Goal: Information Seeking & Learning: Find specific fact

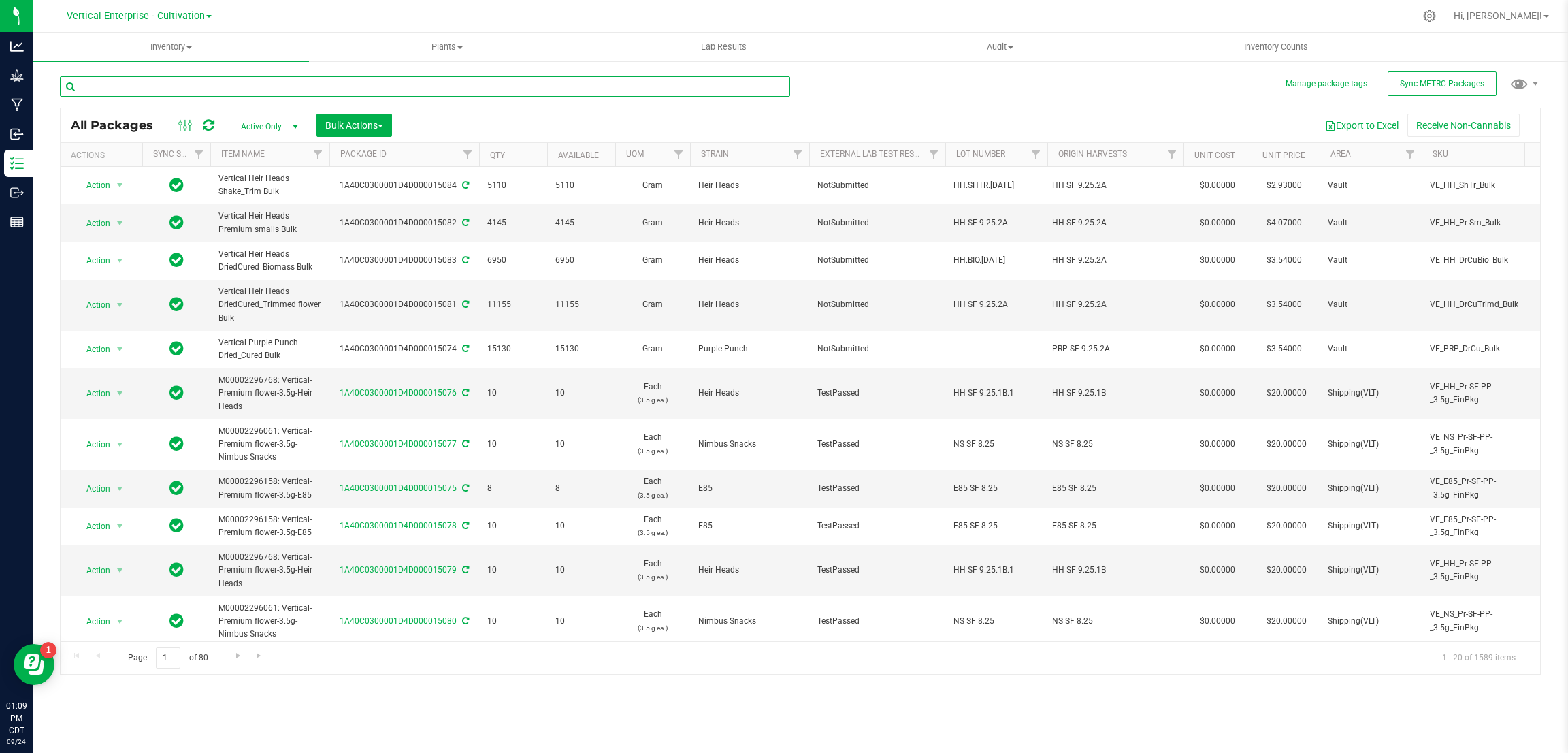
click at [252, 82] on input "text" at bounding box center [424, 86] width 730 height 20
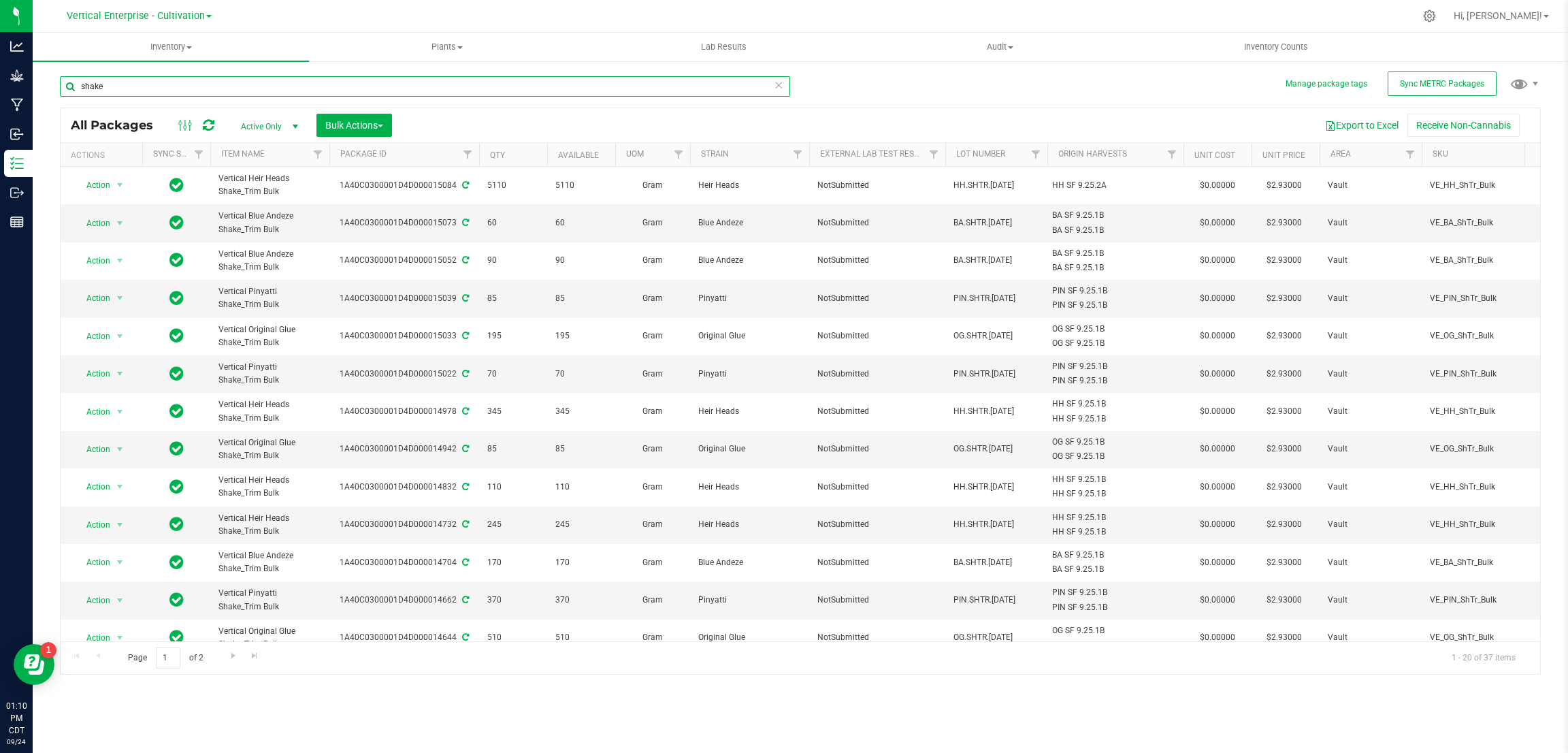
click at [76, 85] on input "shake" at bounding box center [424, 86] width 730 height 20
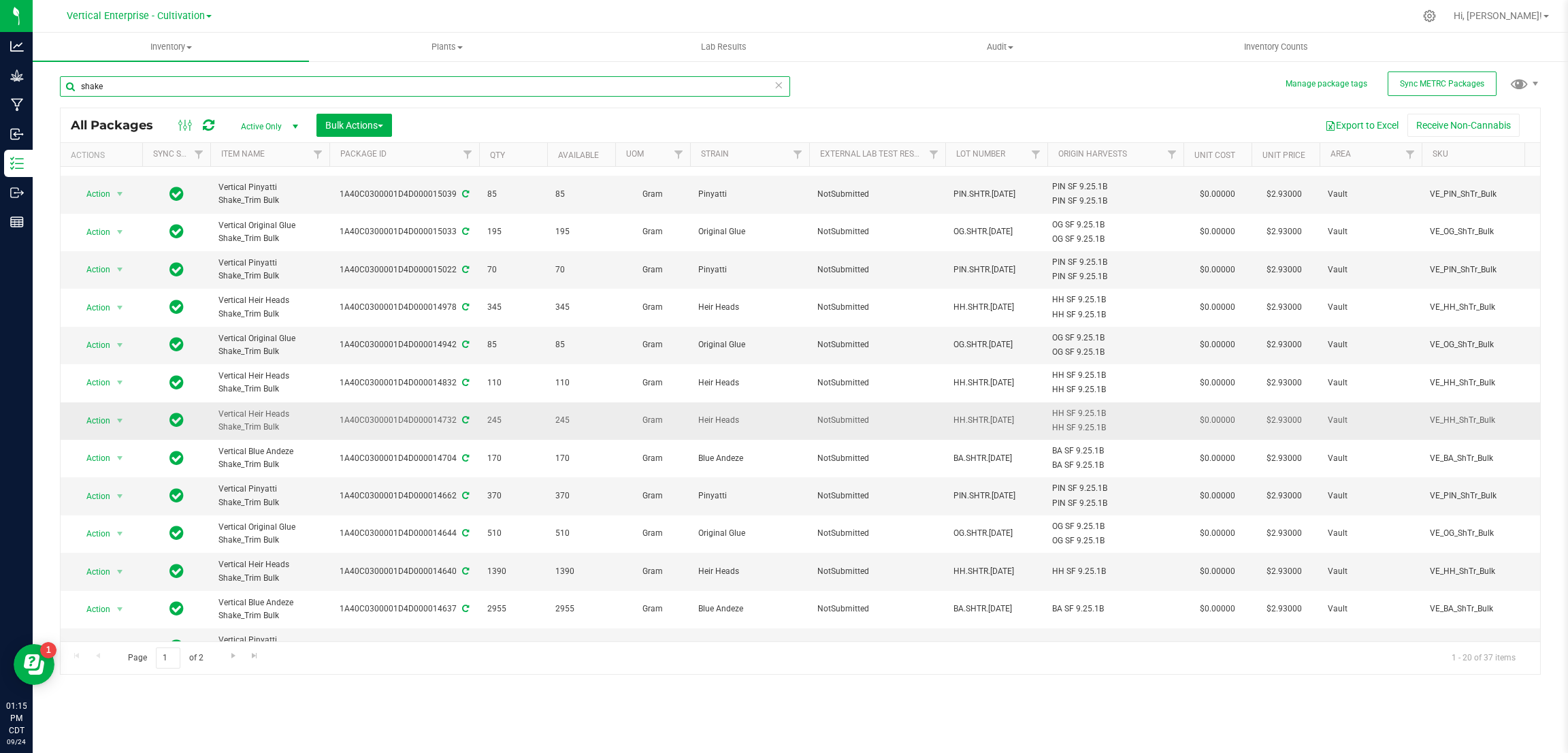
scroll to position [296, 0]
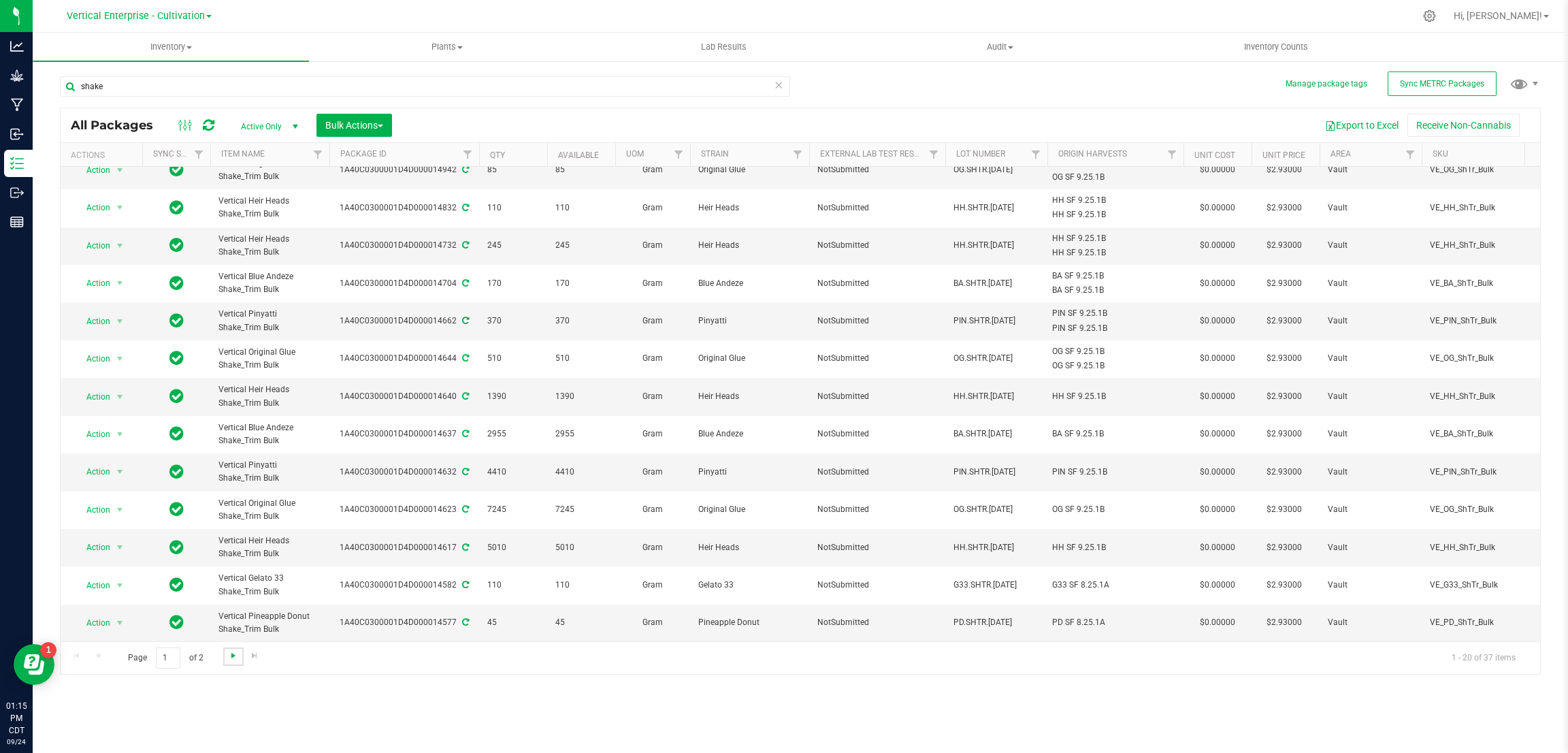
click at [229, 655] on span "Go to the next page" at bounding box center [233, 655] width 11 height 11
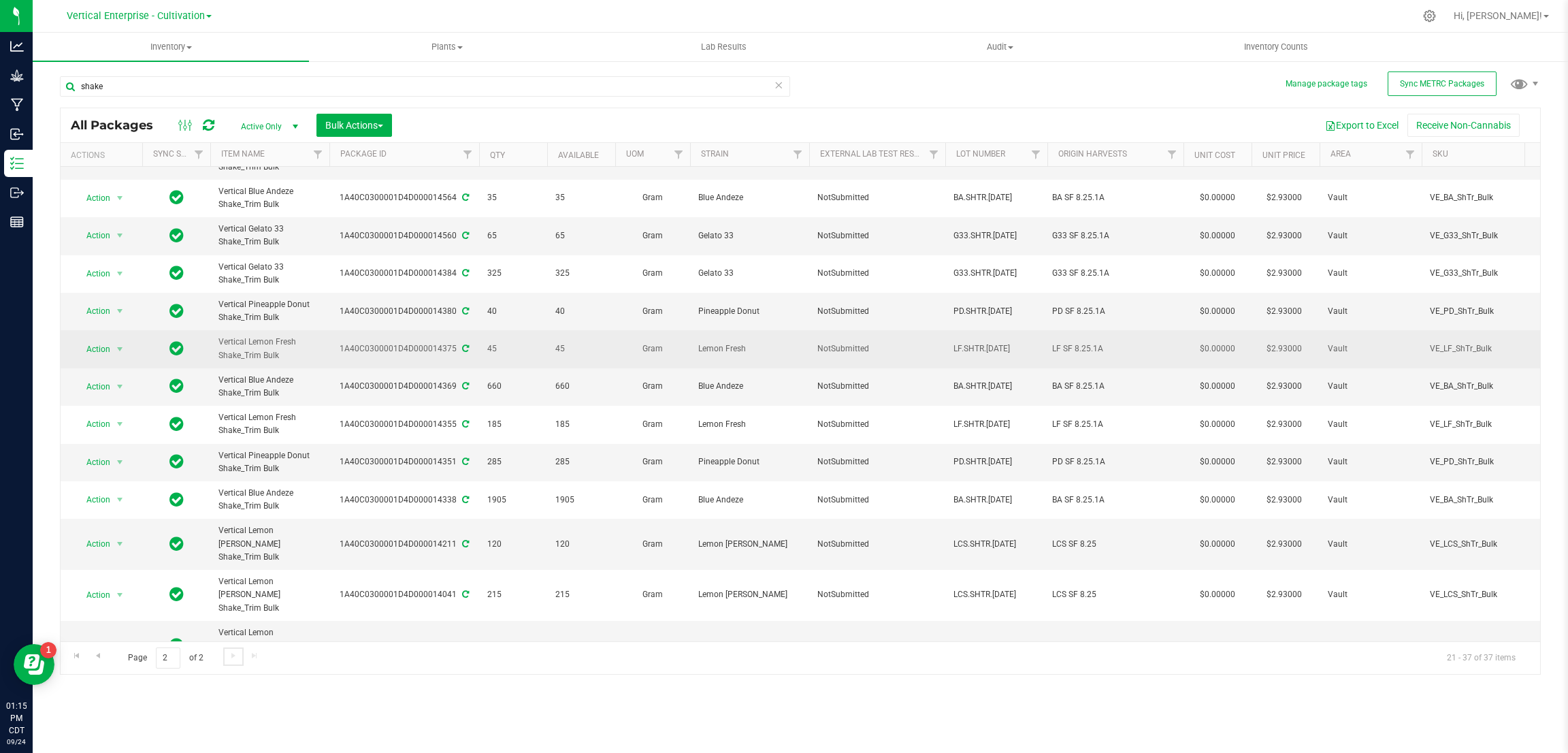
scroll to position [183, 0]
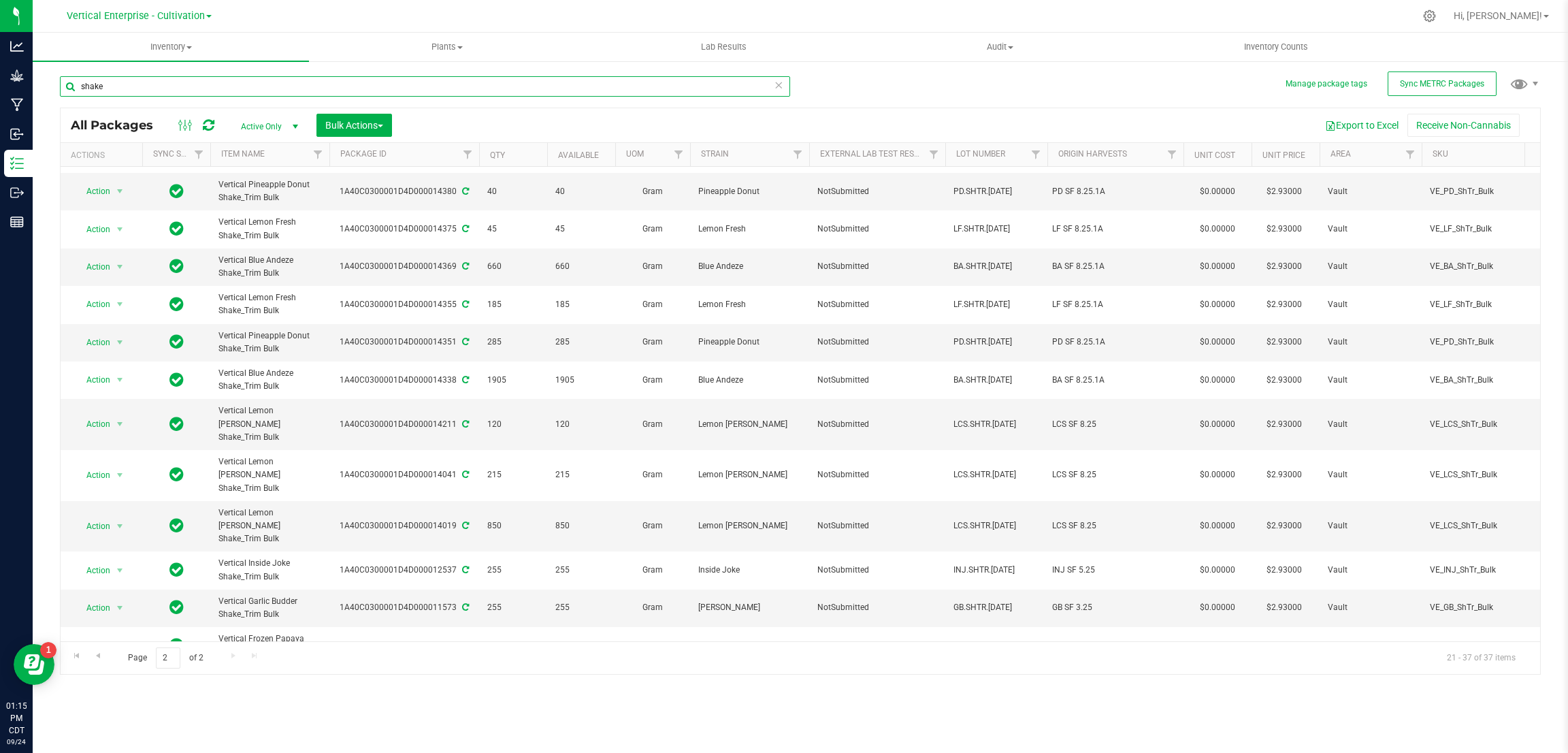
click at [81, 83] on input "shake" at bounding box center [424, 86] width 730 height 20
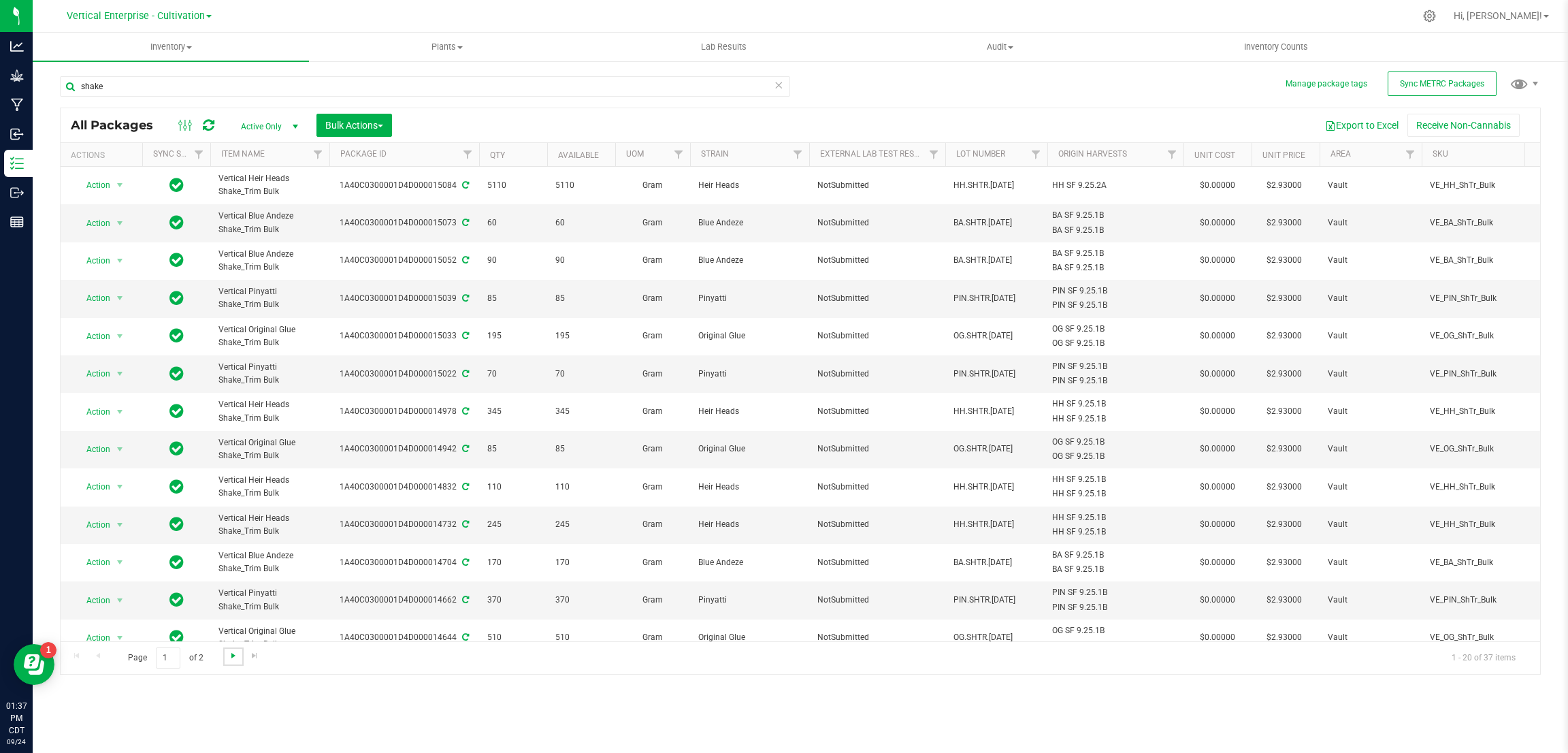
click at [232, 658] on span "Go to the next page" at bounding box center [233, 655] width 11 height 11
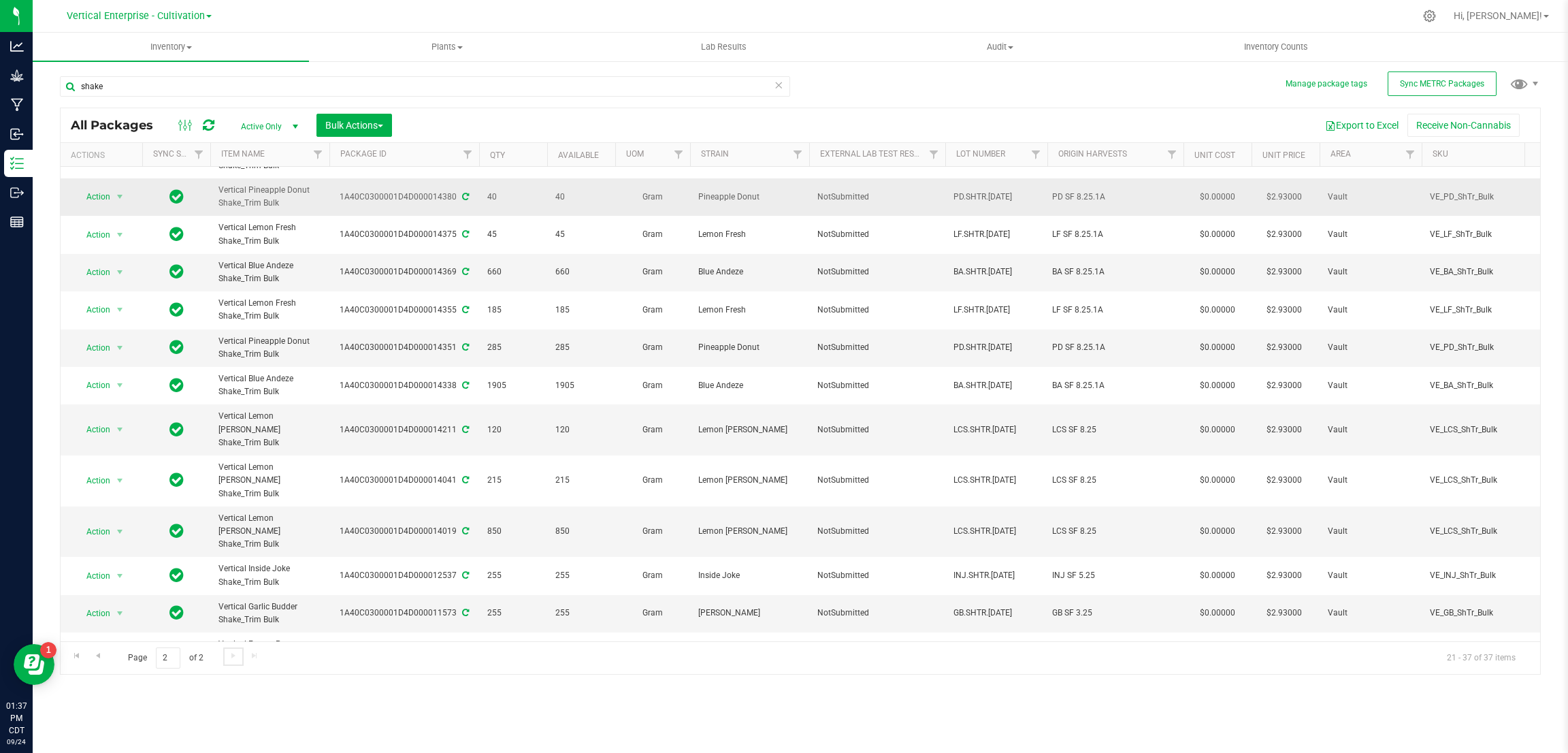
scroll to position [183, 0]
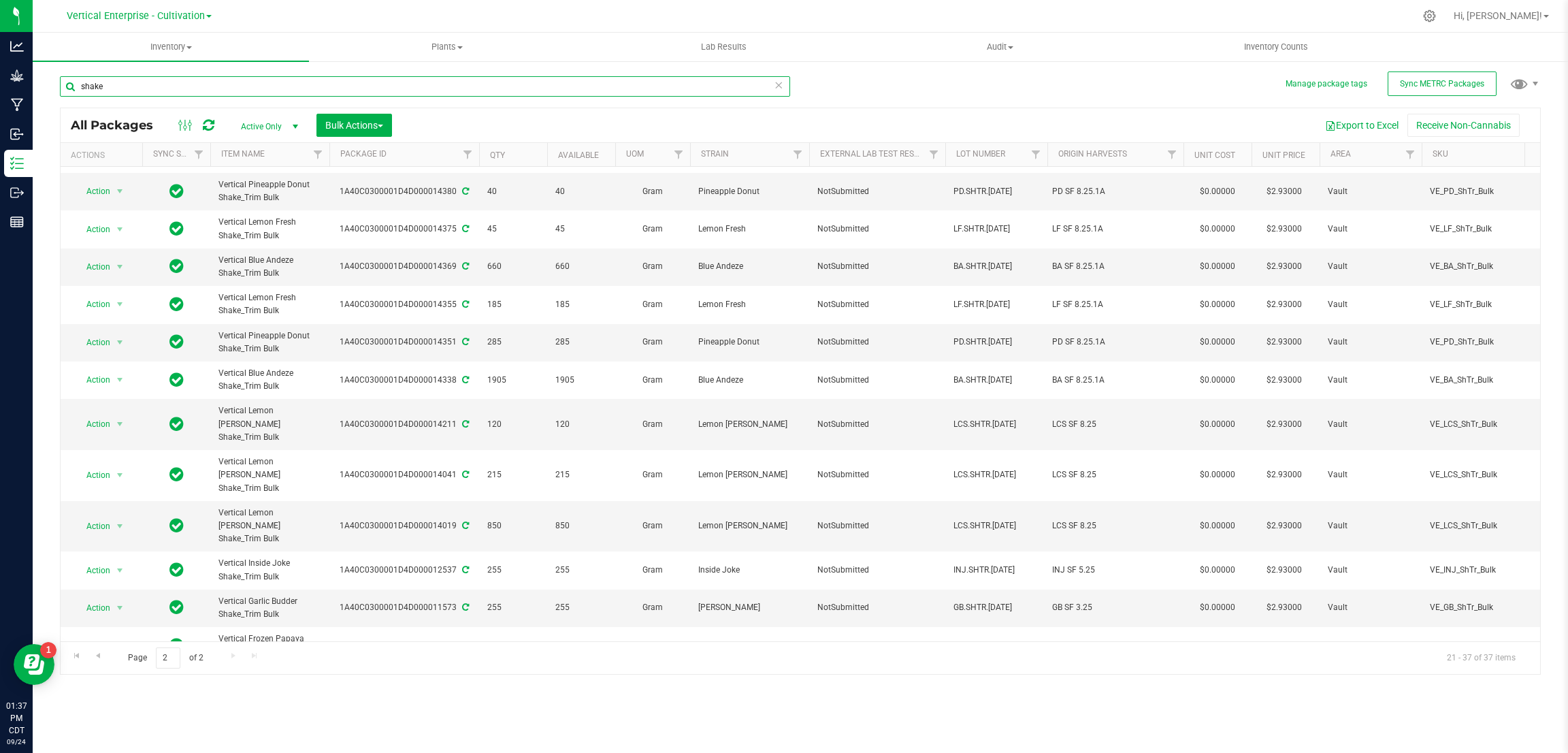
click at [79, 89] on input "shake" at bounding box center [424, 86] width 730 height 20
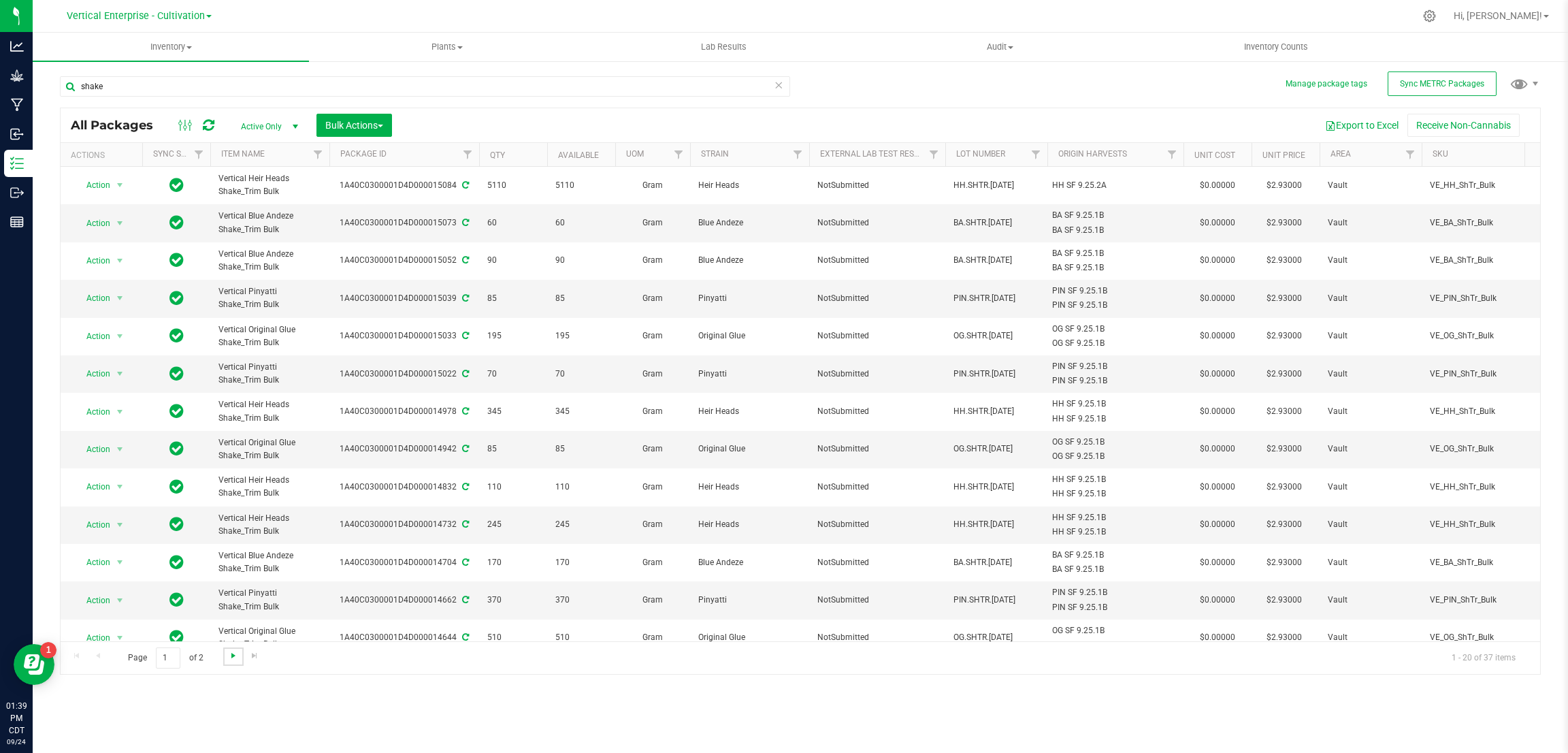
click at [234, 652] on span "Go to the next page" at bounding box center [233, 655] width 11 height 11
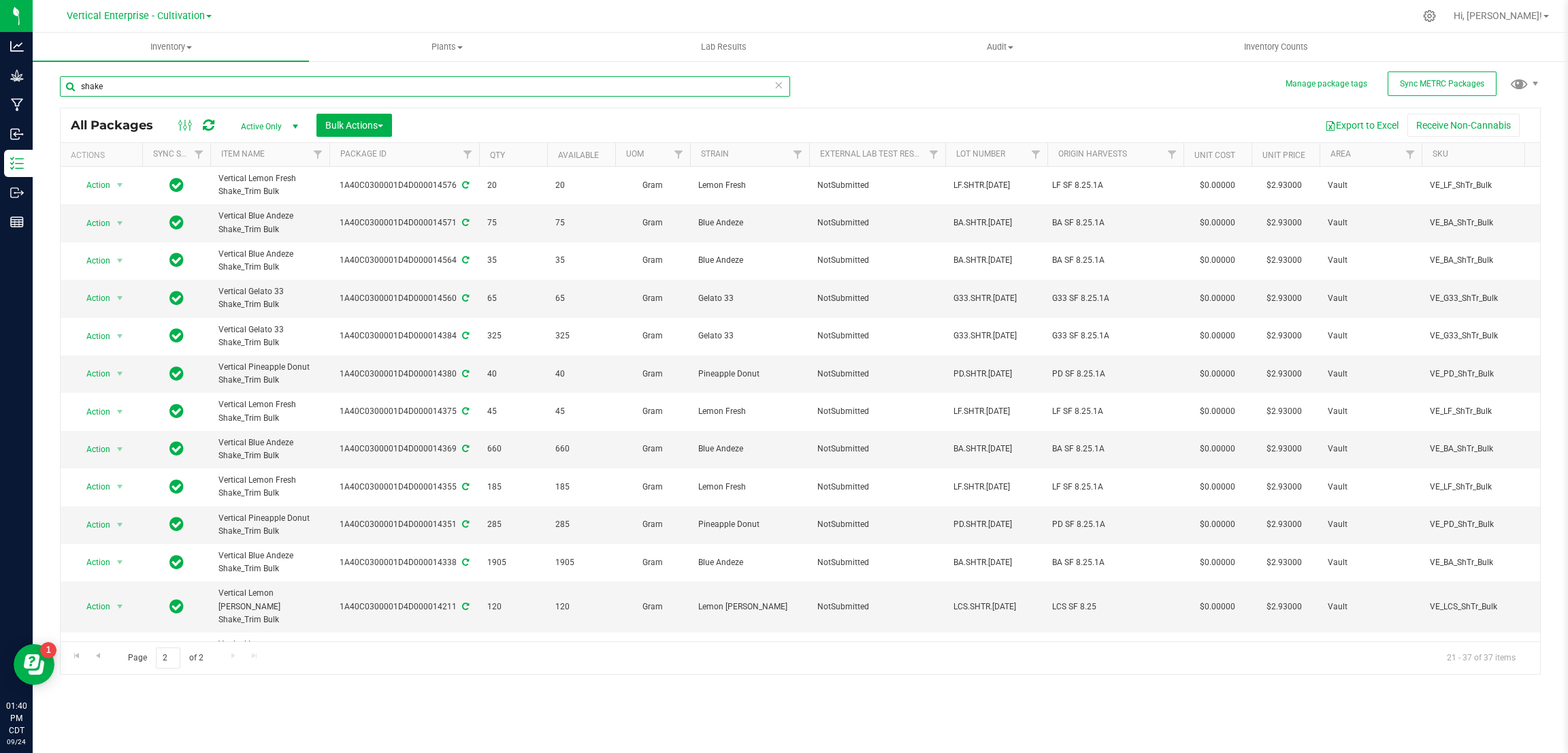
click at [81, 87] on input "shake" at bounding box center [424, 86] width 730 height 20
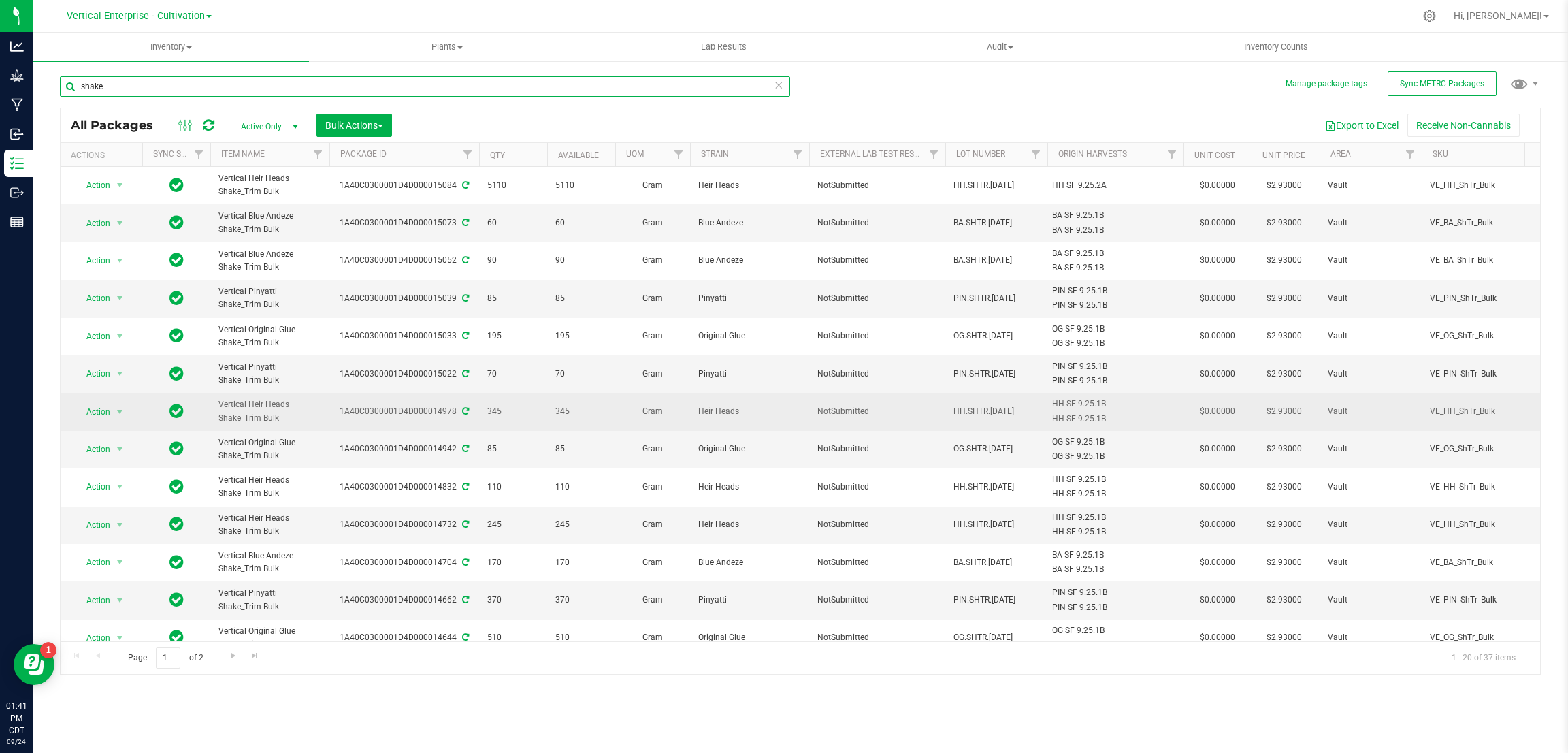
scroll to position [296, 0]
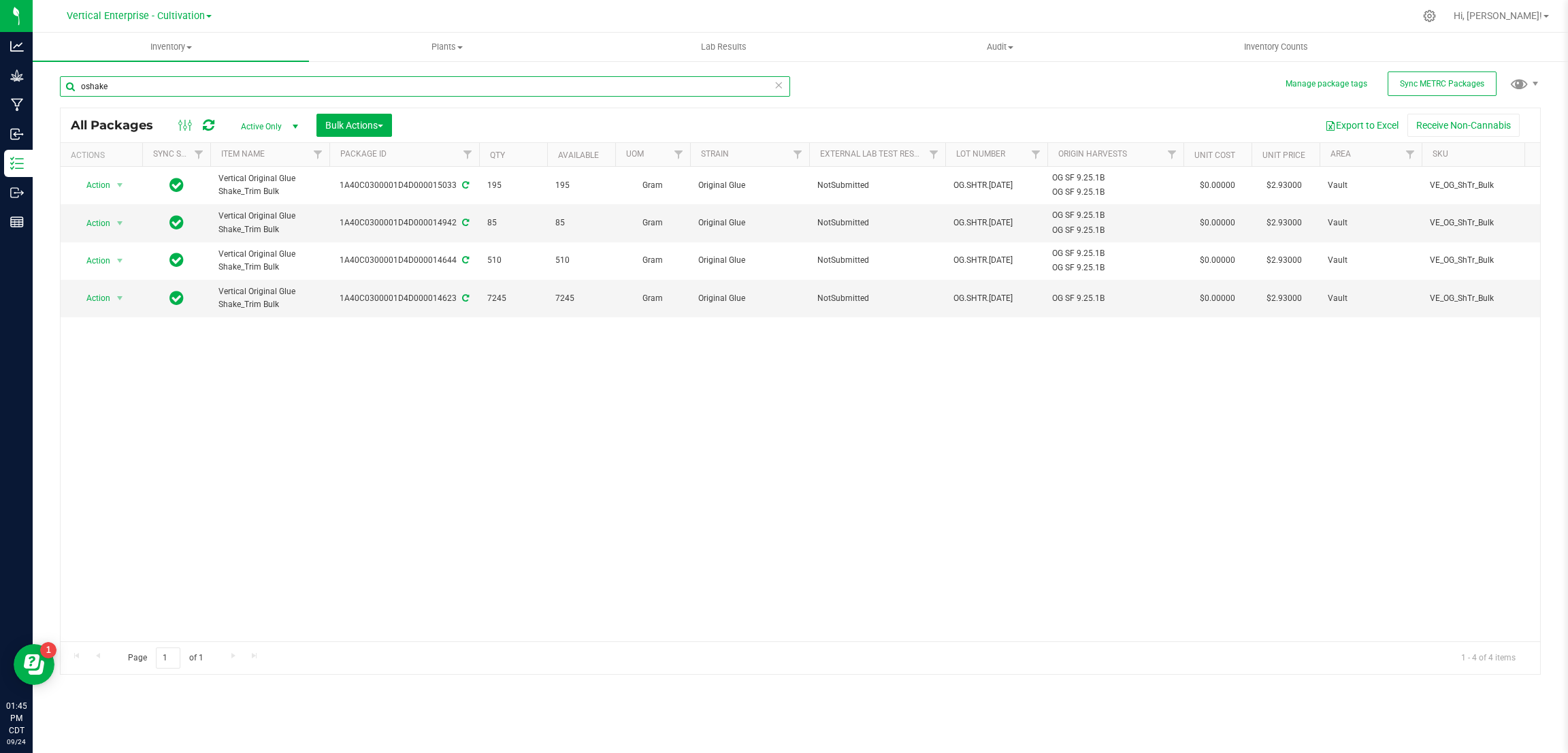
type input "shake"
